Goal: Navigation & Orientation: Find specific page/section

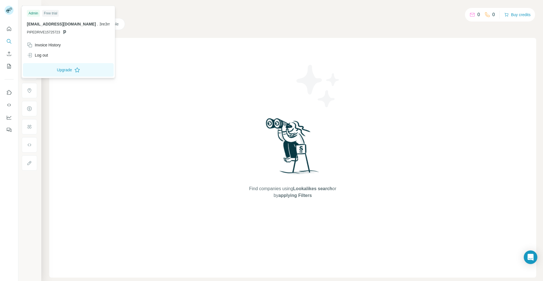
click at [515, 80] on div "Find companies using Lookalikes search or by applying Filters" at bounding box center [292, 158] width 487 height 240
click at [48, 55] on div "Log out" at bounding box center [37, 55] width 21 height 6
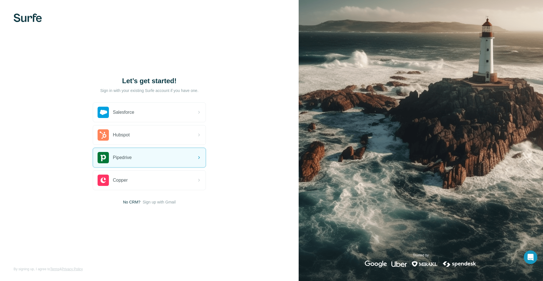
drag, startPoint x: 409, startPoint y: 76, endPoint x: 404, endPoint y: 76, distance: 4.8
click at [410, 76] on img at bounding box center [421, 140] width 244 height 281
click at [408, 76] on img at bounding box center [421, 140] width 244 height 281
click at [175, 156] on div "Pipedrive" at bounding box center [149, 157] width 113 height 19
click at [174, 156] on div "Pipedrive" at bounding box center [149, 157] width 113 height 19
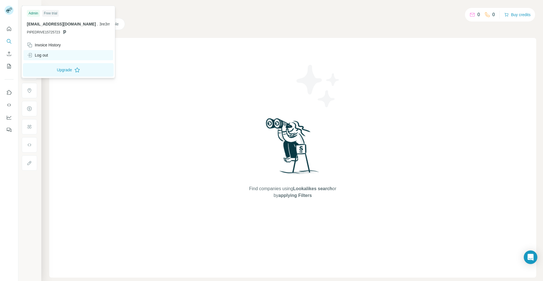
click at [57, 56] on div "Log out" at bounding box center [68, 55] width 90 height 10
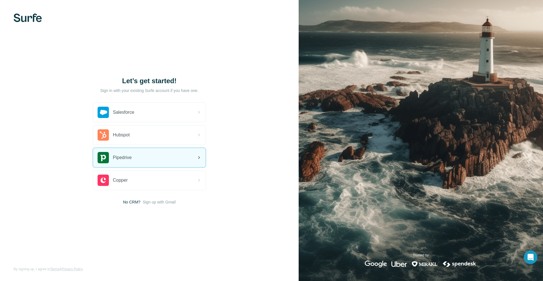
click at [126, 156] on span "Pipedrive" at bounding box center [122, 157] width 19 height 7
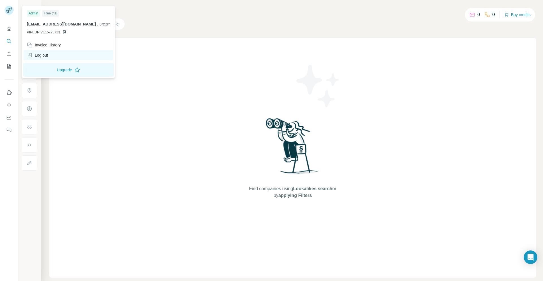
click at [47, 56] on div "Log out" at bounding box center [37, 55] width 21 height 6
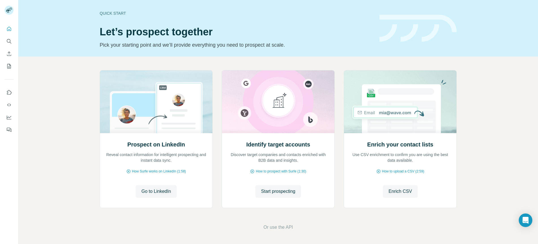
click at [122, 13] on div "Quick start" at bounding box center [236, 13] width 273 height 6
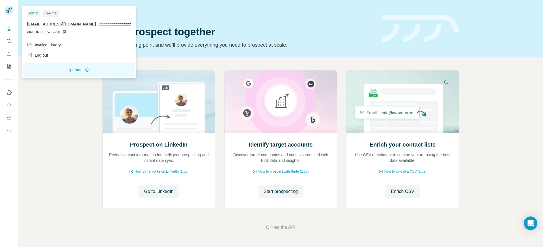
click at [5, 11] on rect at bounding box center [9, 10] width 9 height 9
click at [7, 29] on icon "Quick start" at bounding box center [9, 29] width 6 height 6
click at [48, 55] on div "Log out" at bounding box center [37, 55] width 21 height 6
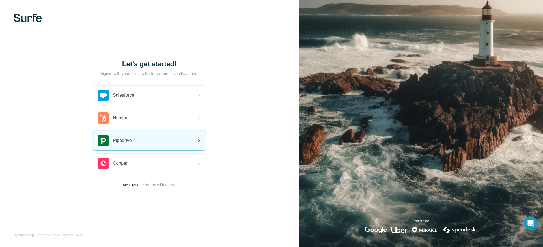
click at [137, 141] on div "Pipedrive" at bounding box center [149, 140] width 113 height 19
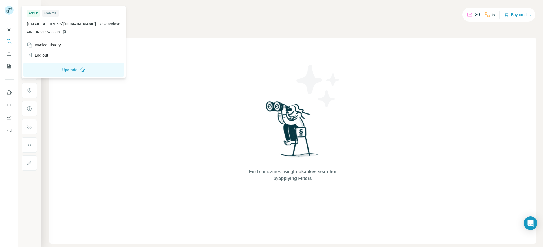
click at [222, 68] on div "Find companies using Lookalikes search or by applying Filters" at bounding box center [292, 141] width 487 height 206
